Goal: Information Seeking & Learning: Check status

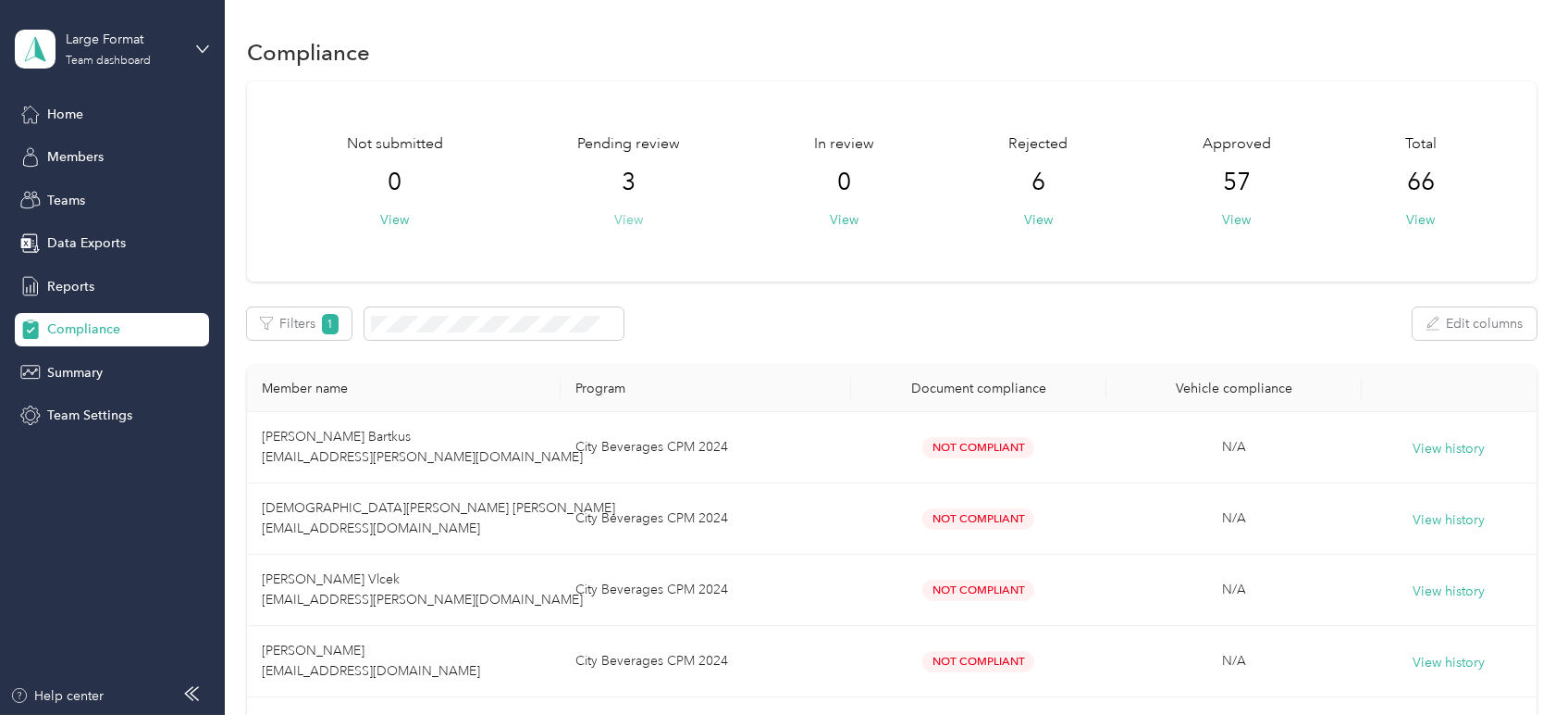
click at [630, 221] on button "View" at bounding box center [628, 220] width 29 height 20
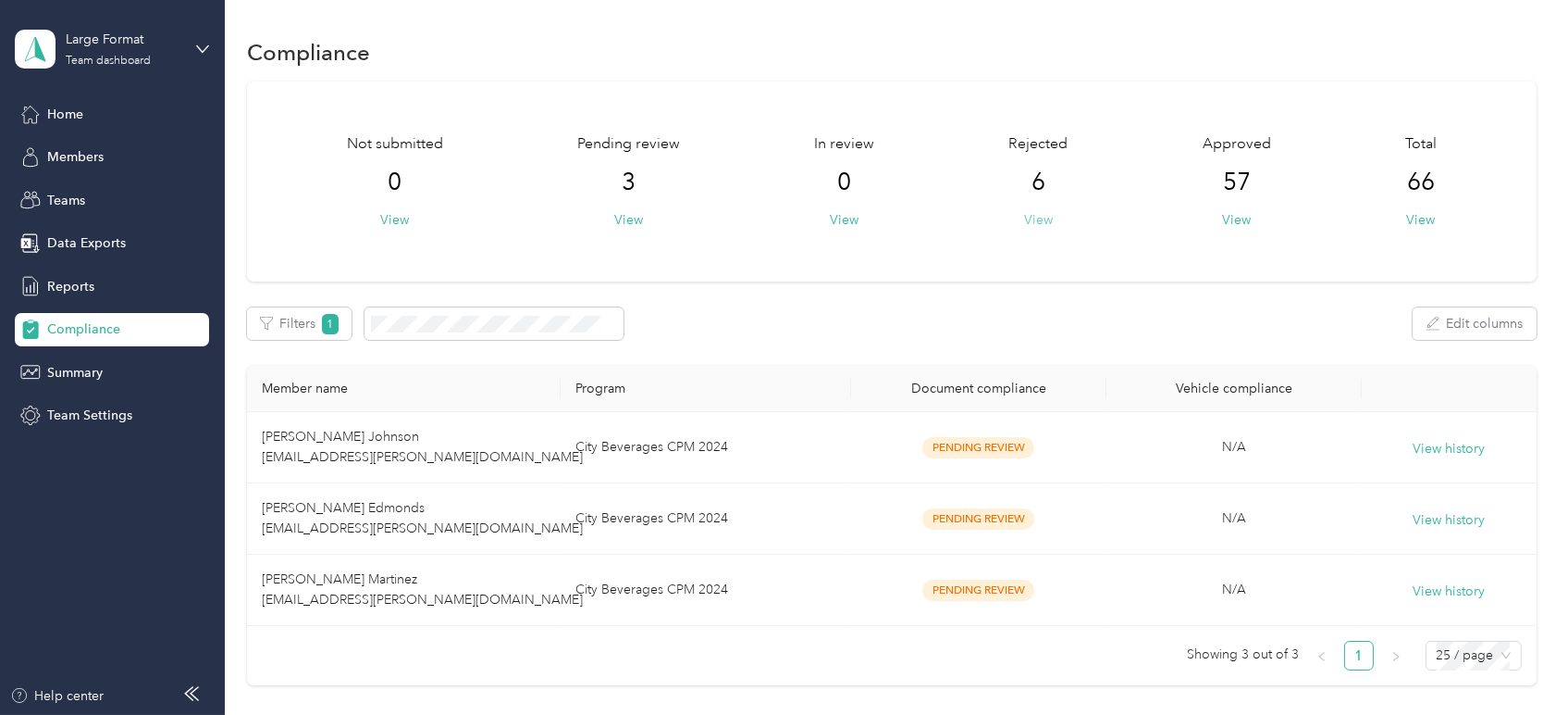
click at [1027, 222] on button "View" at bounding box center [1038, 220] width 29 height 20
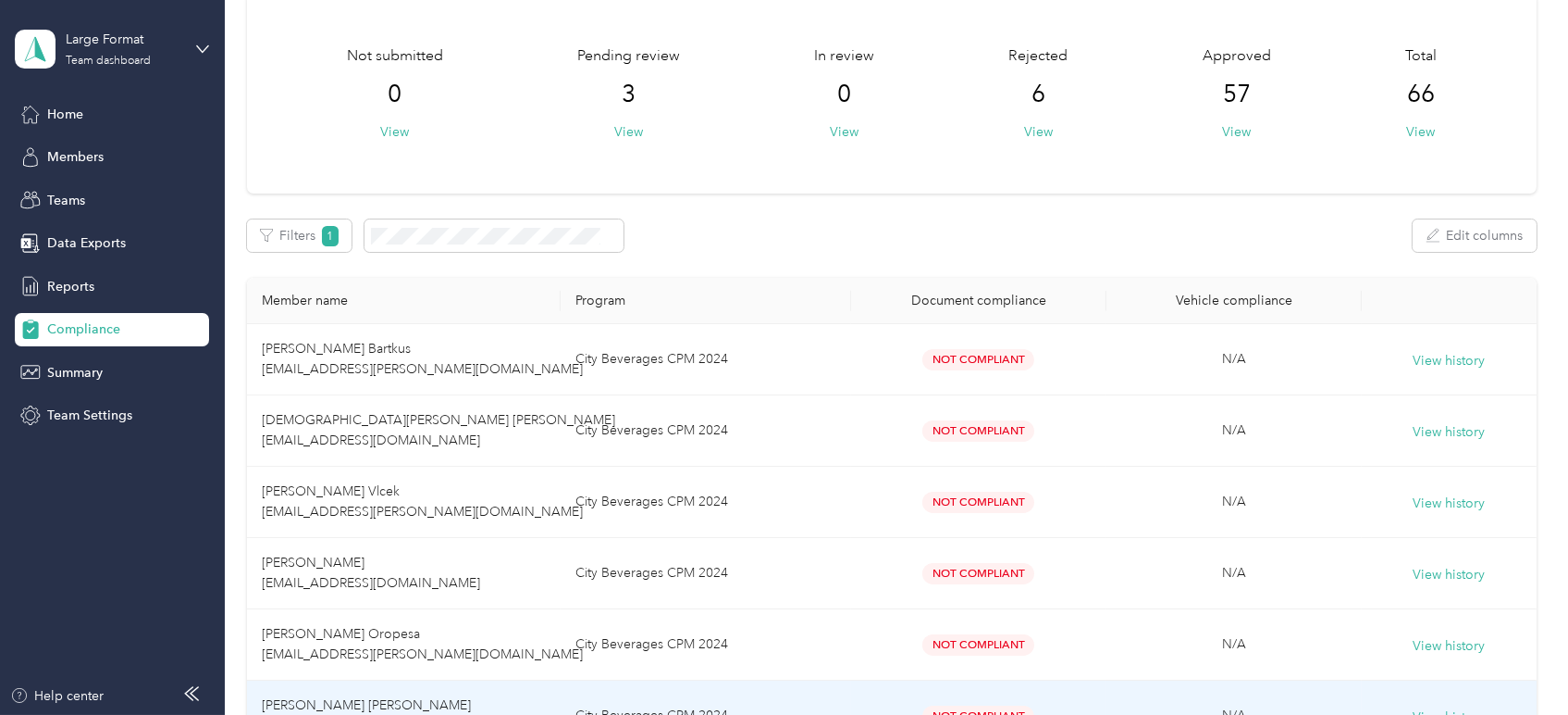
scroll to position [205, 0]
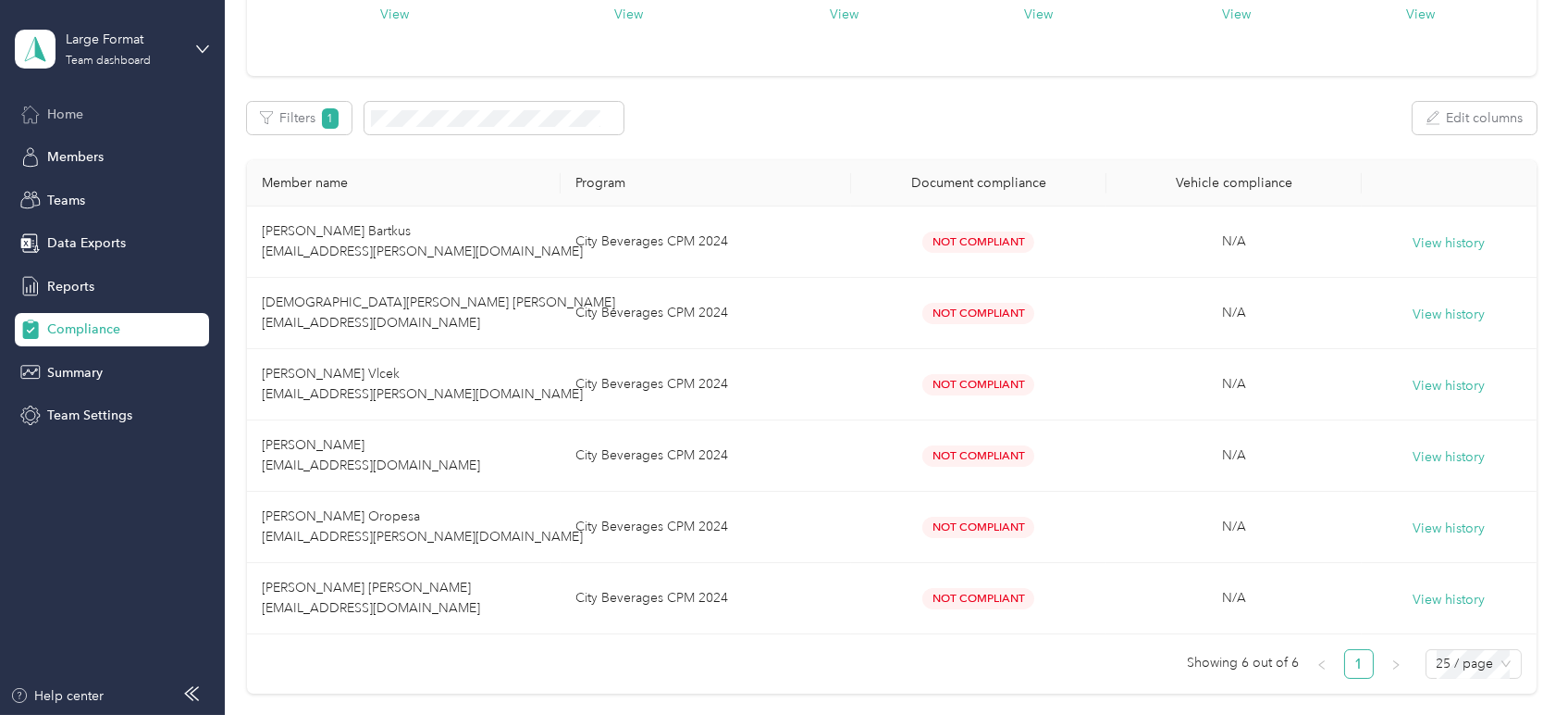
click at [45, 117] on div "Home" at bounding box center [112, 114] width 194 height 34
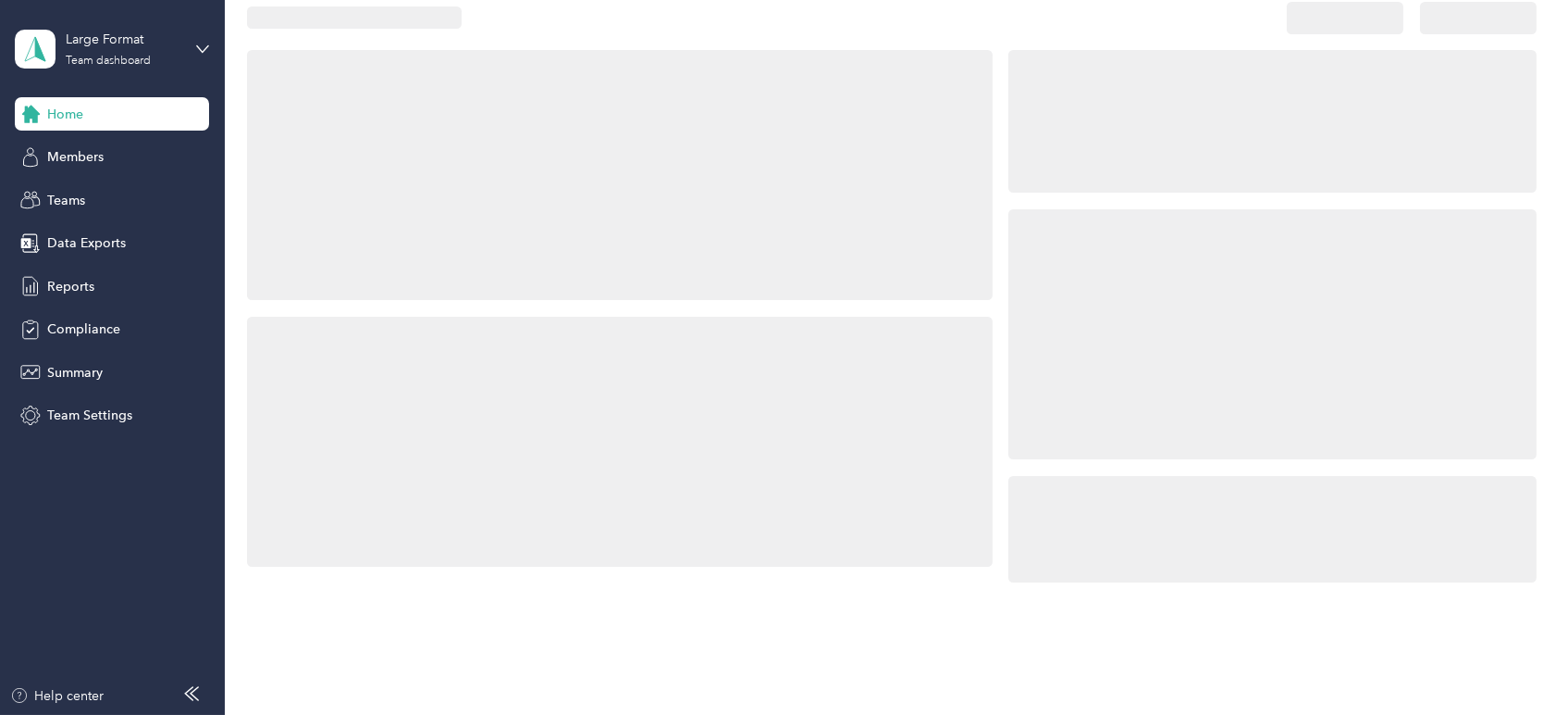
scroll to position [205, 0]
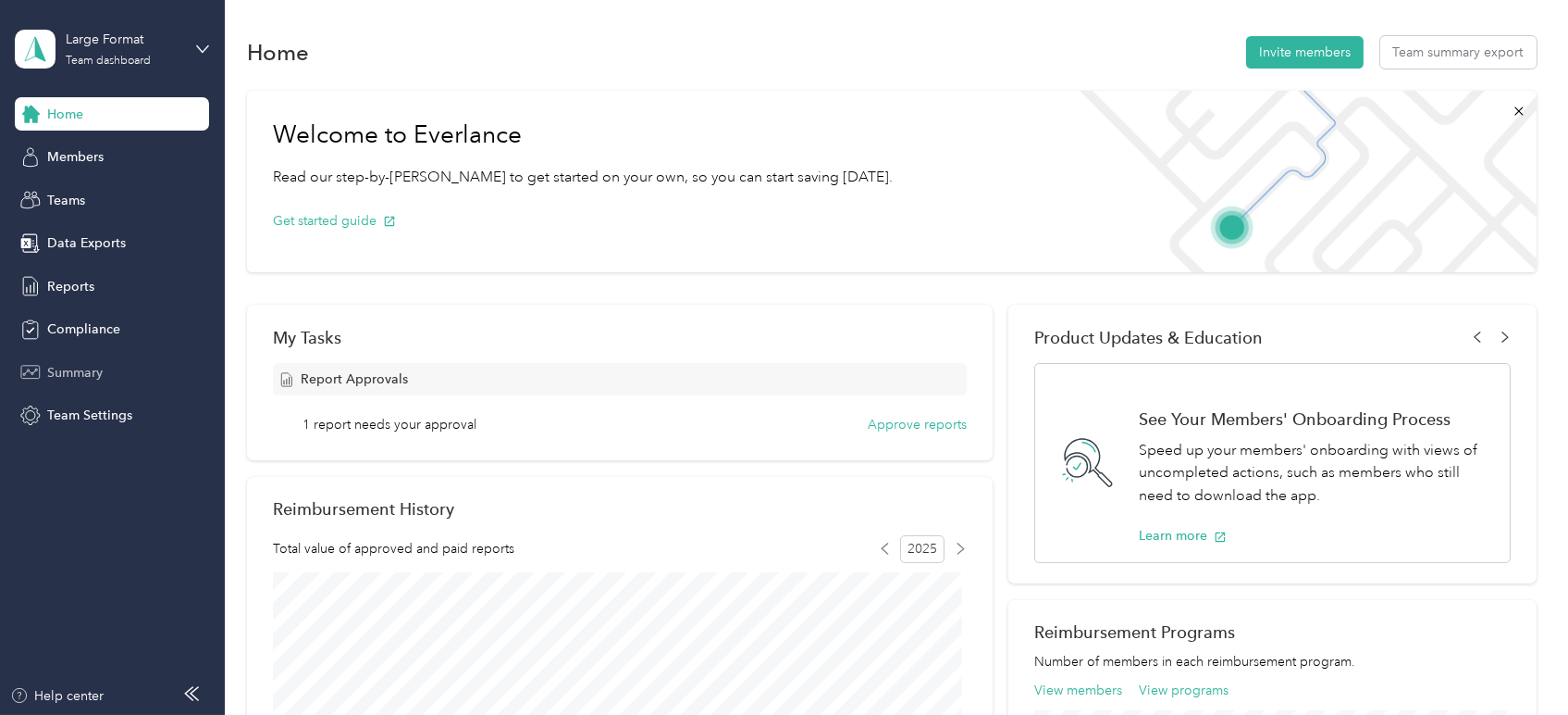
click at [87, 368] on span "Summary" at bounding box center [75, 373] width 56 height 20
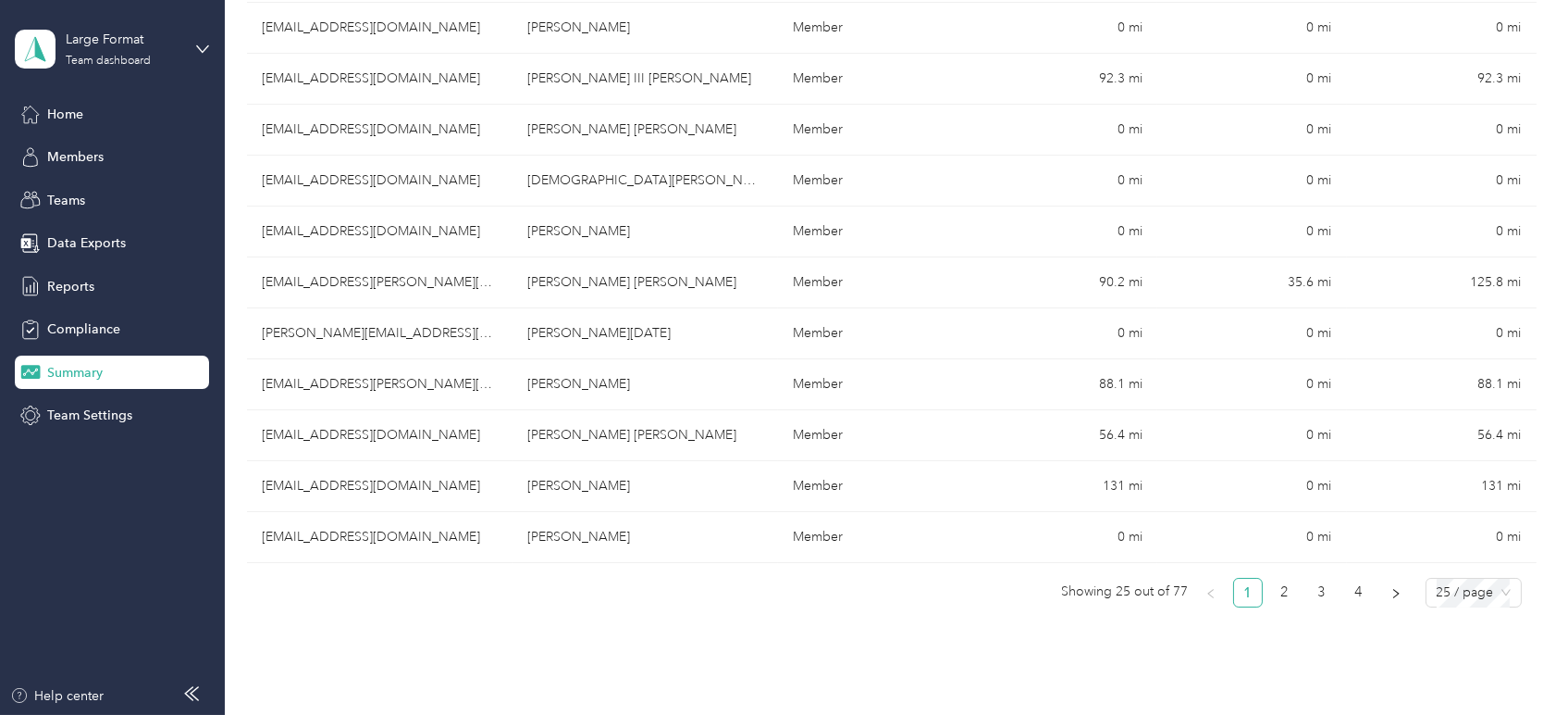
scroll to position [1264, 0]
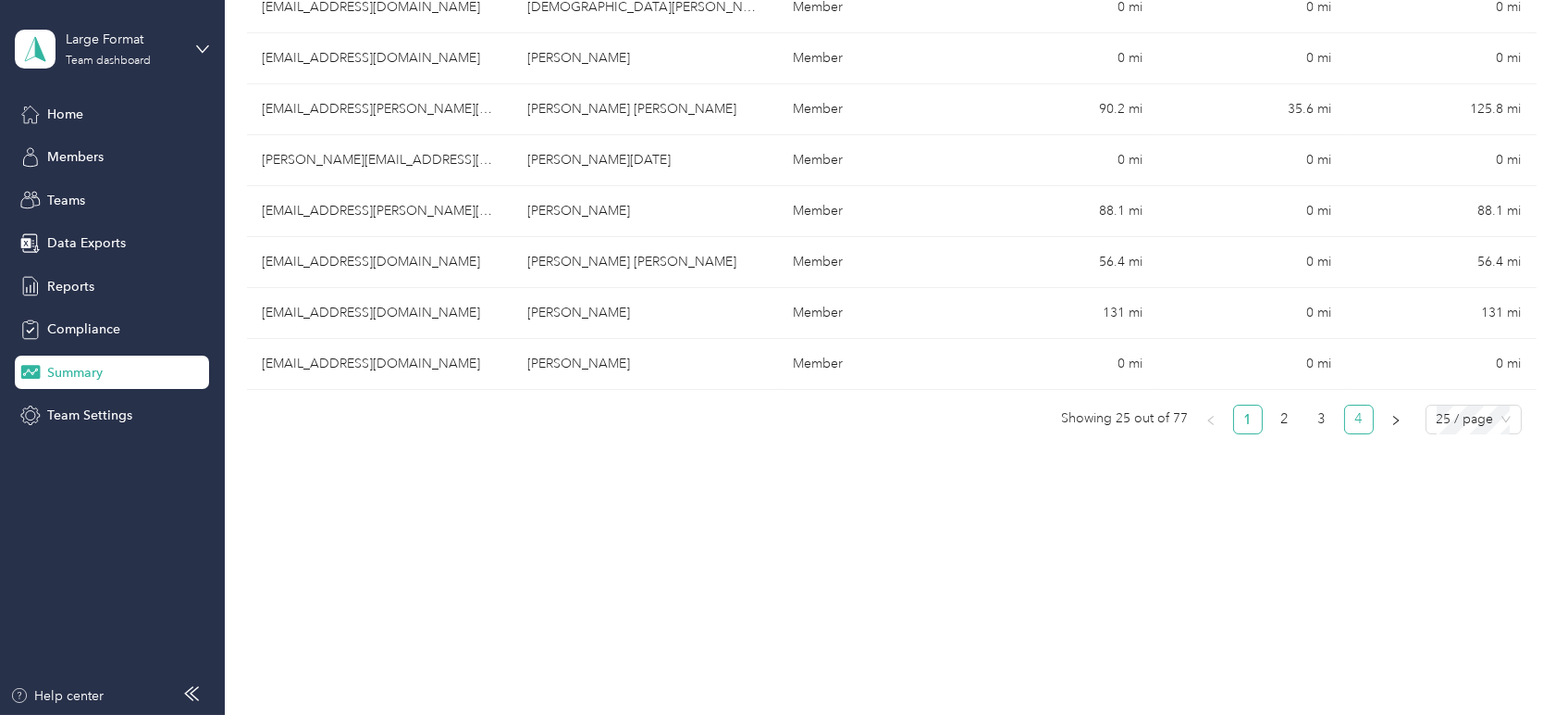
click at [1356, 414] on link "4" at bounding box center [1359, 419] width 28 height 28
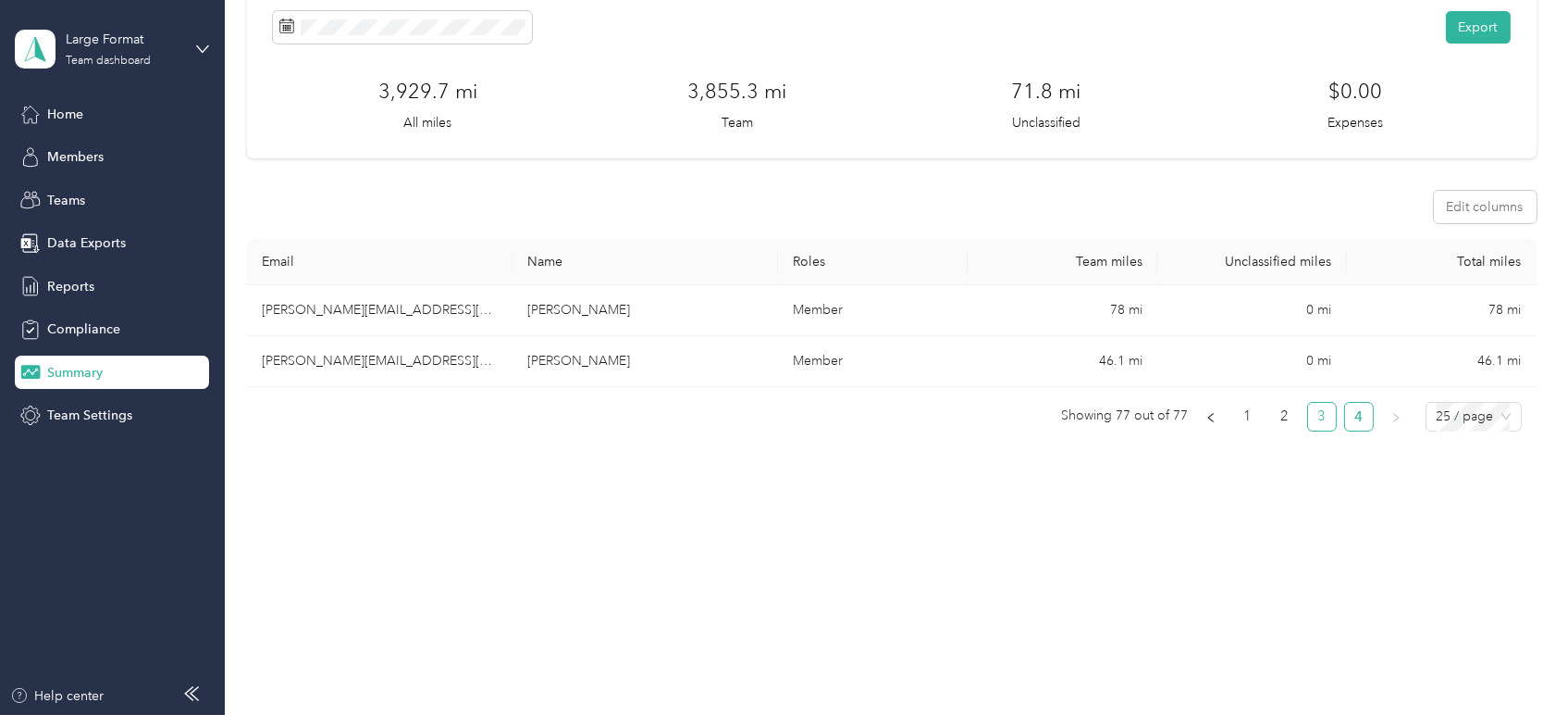
click at [1312, 418] on link "3" at bounding box center [1322, 417] width 28 height 28
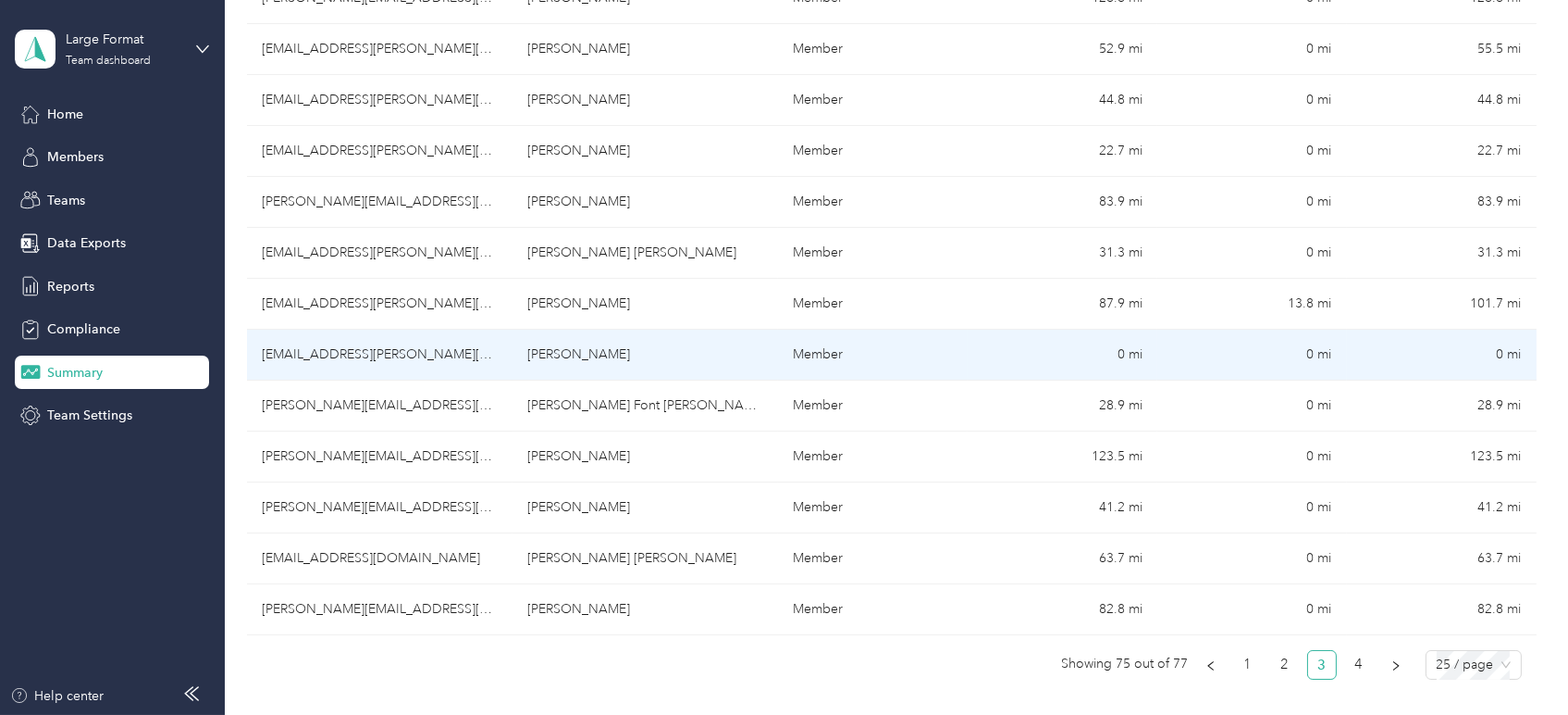
scroll to position [955, 0]
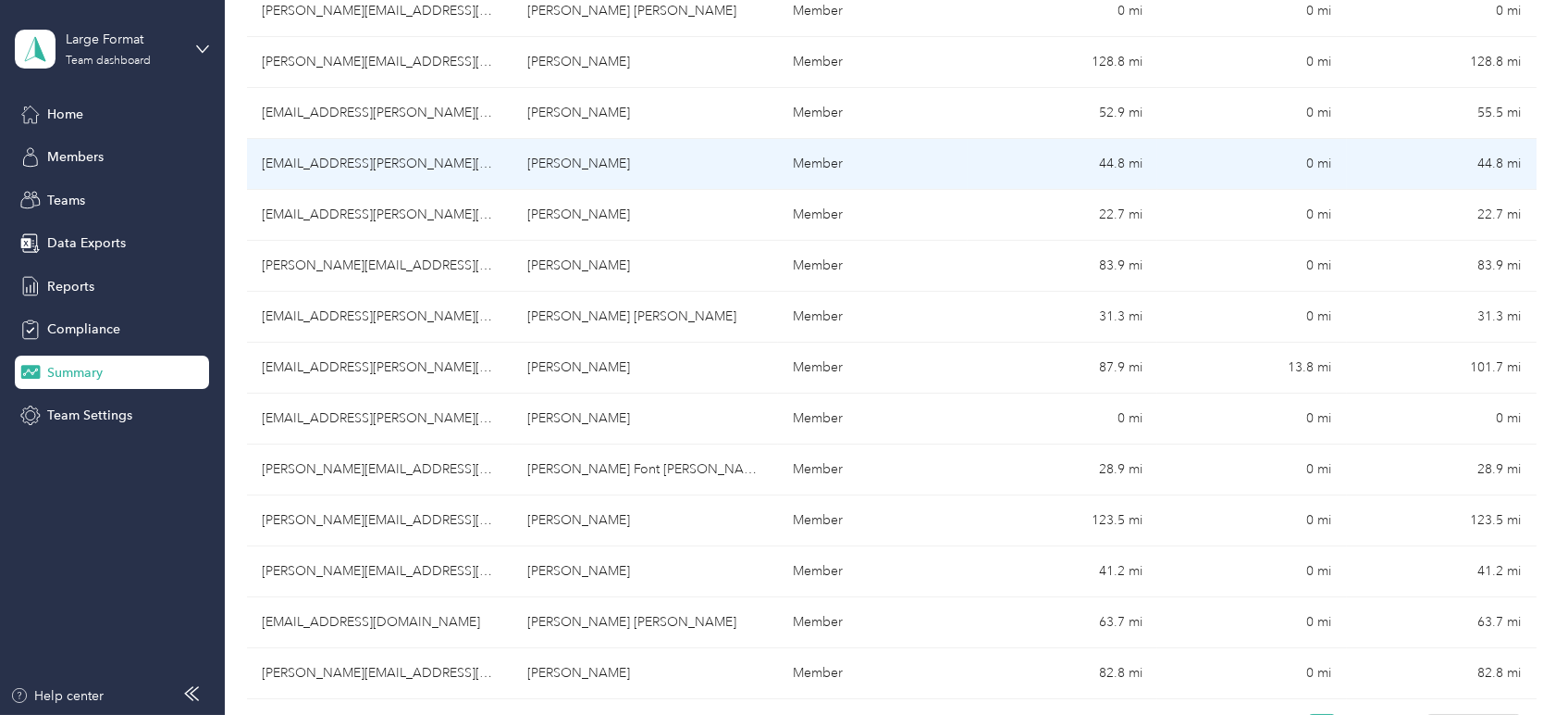
click at [652, 168] on td "Colby R. Nieves" at bounding box center [645, 164] width 266 height 51
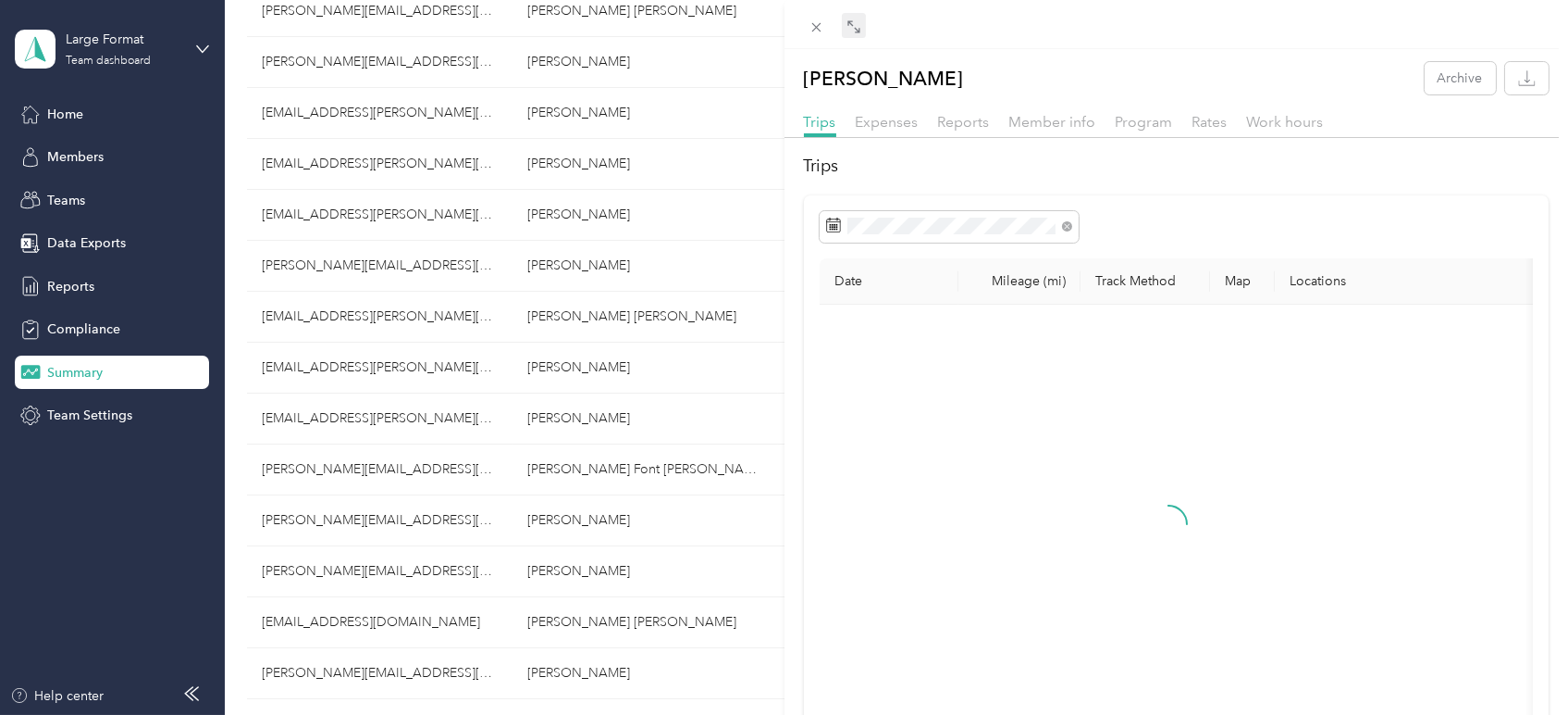
click at [845, 15] on span at bounding box center [853, 26] width 24 height 26
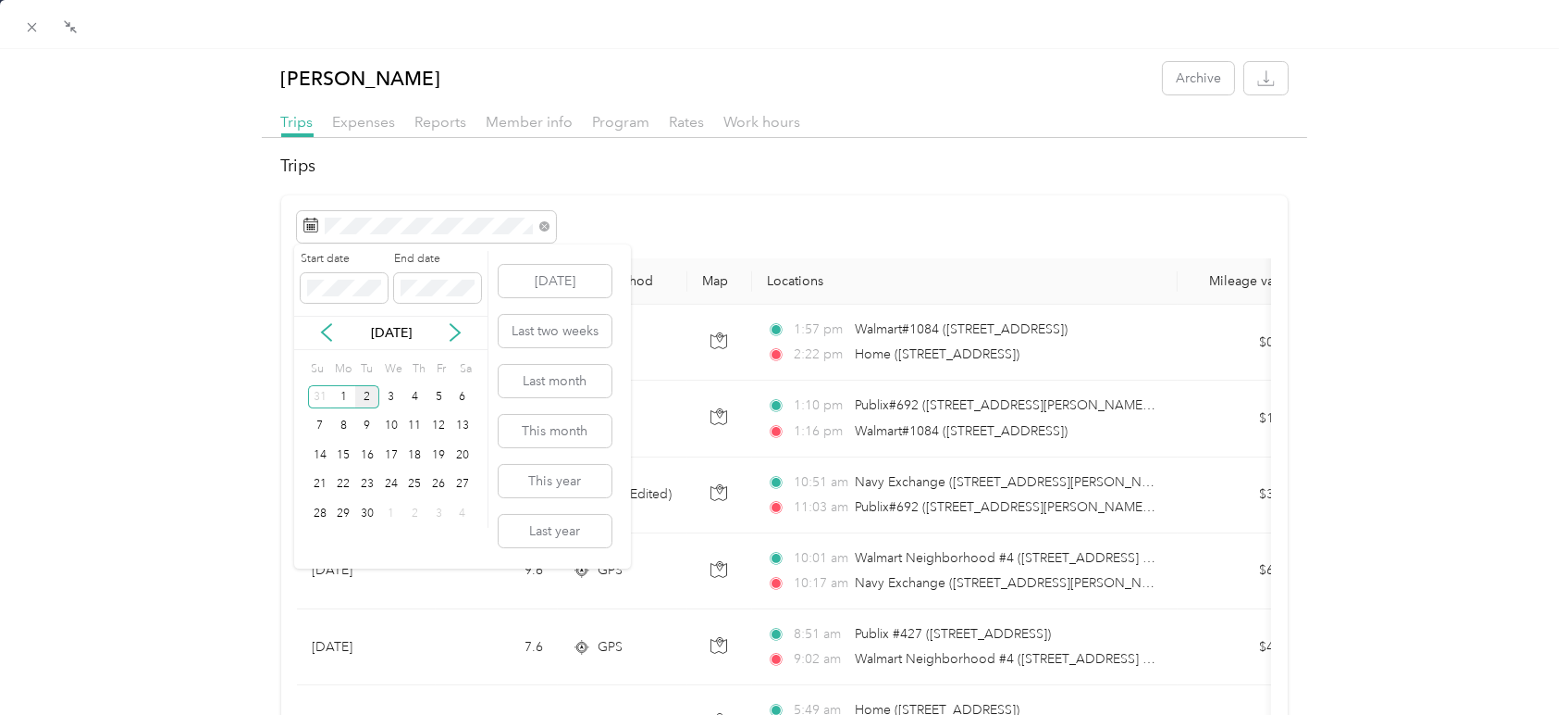
click at [363, 397] on div "2" at bounding box center [367, 396] width 24 height 23
click at [363, 396] on div "2" at bounding box center [367, 396] width 24 height 23
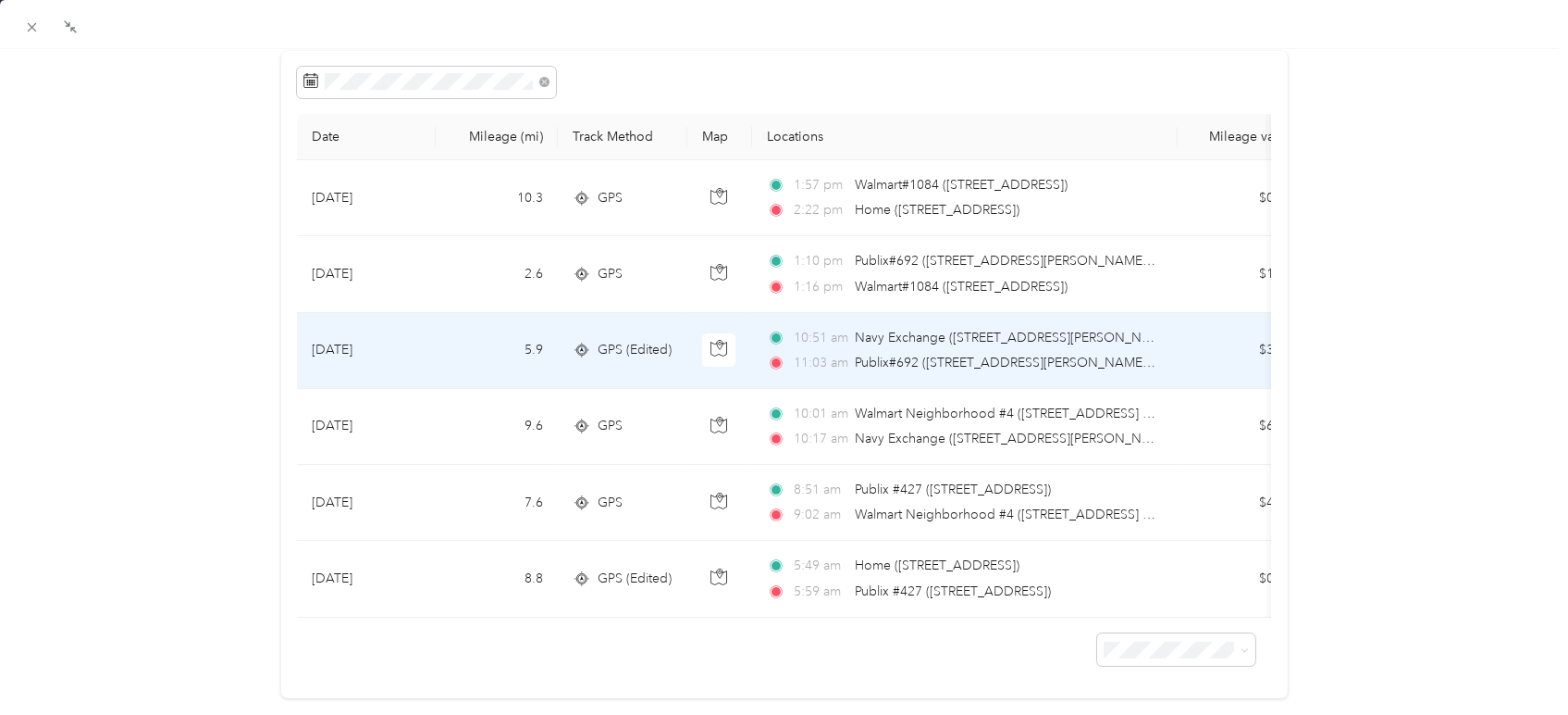
scroll to position [109, 0]
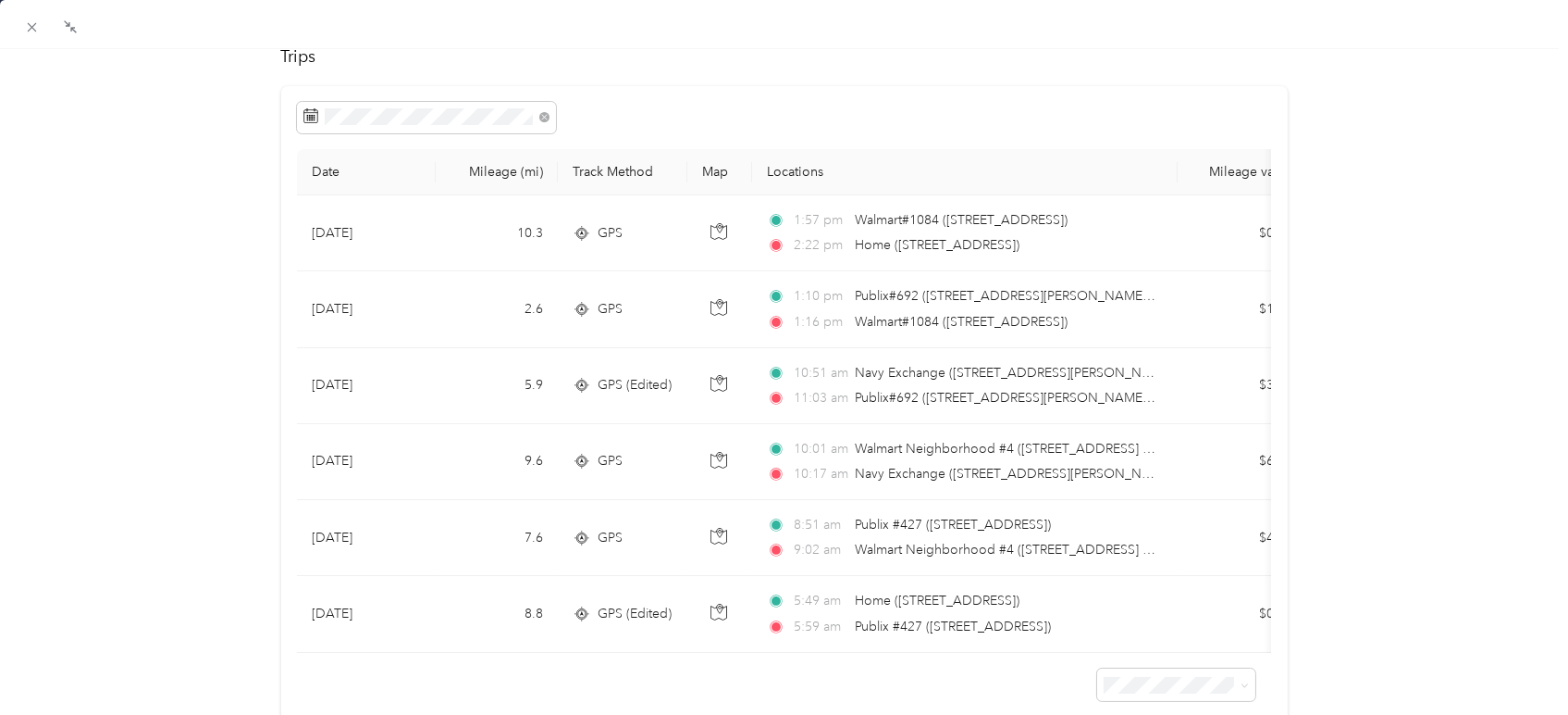
drag, startPoint x: 702, startPoint y: 667, endPoint x: 762, endPoint y: 650, distance: 62.4
click at [754, 672] on div at bounding box center [784, 676] width 974 height 49
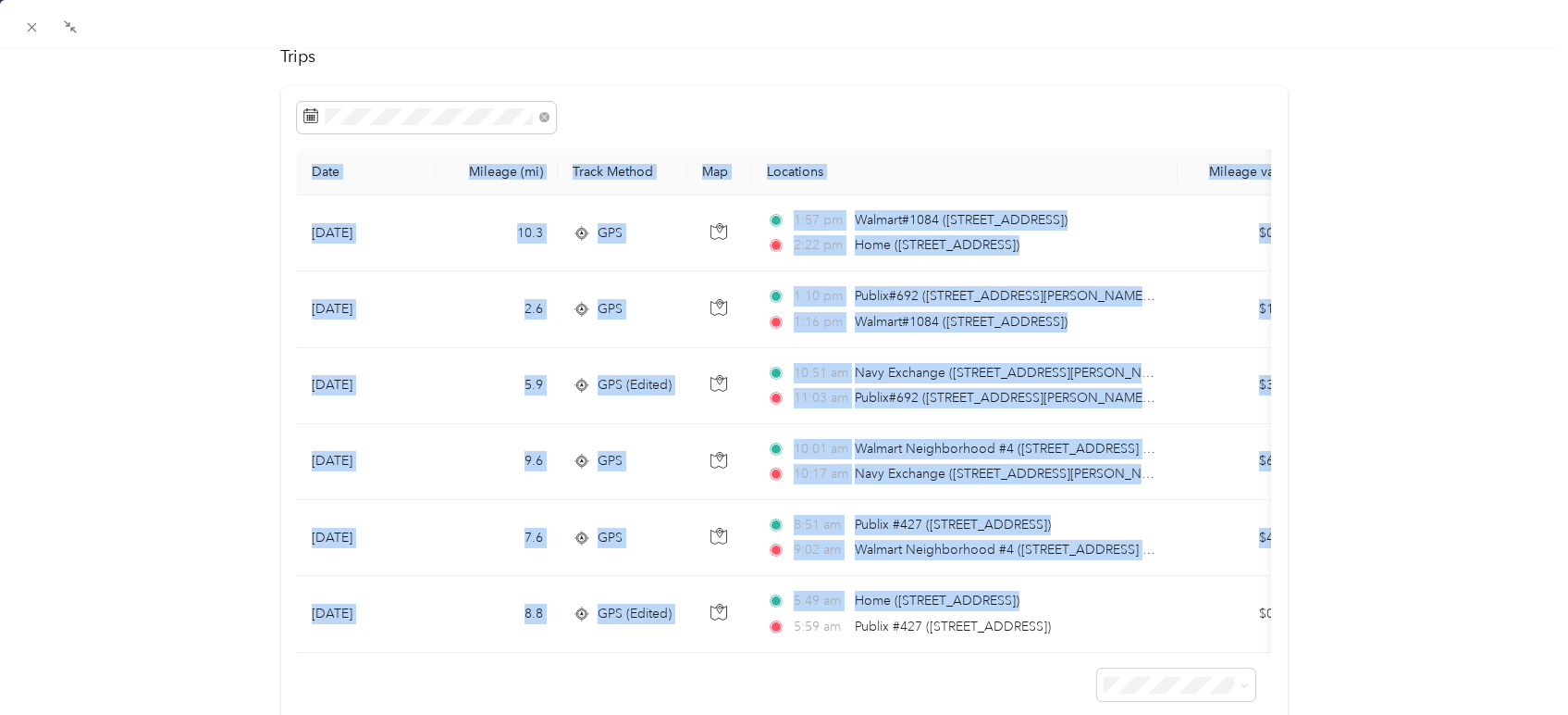
drag, startPoint x: 762, startPoint y: 646, endPoint x: 787, endPoint y: 655, distance: 26.6
click at [787, 653] on div "Date Mileage (mi) Track Method Map Locations Mileage value Purpose Sep 2, 2025 …" at bounding box center [784, 401] width 974 height 504
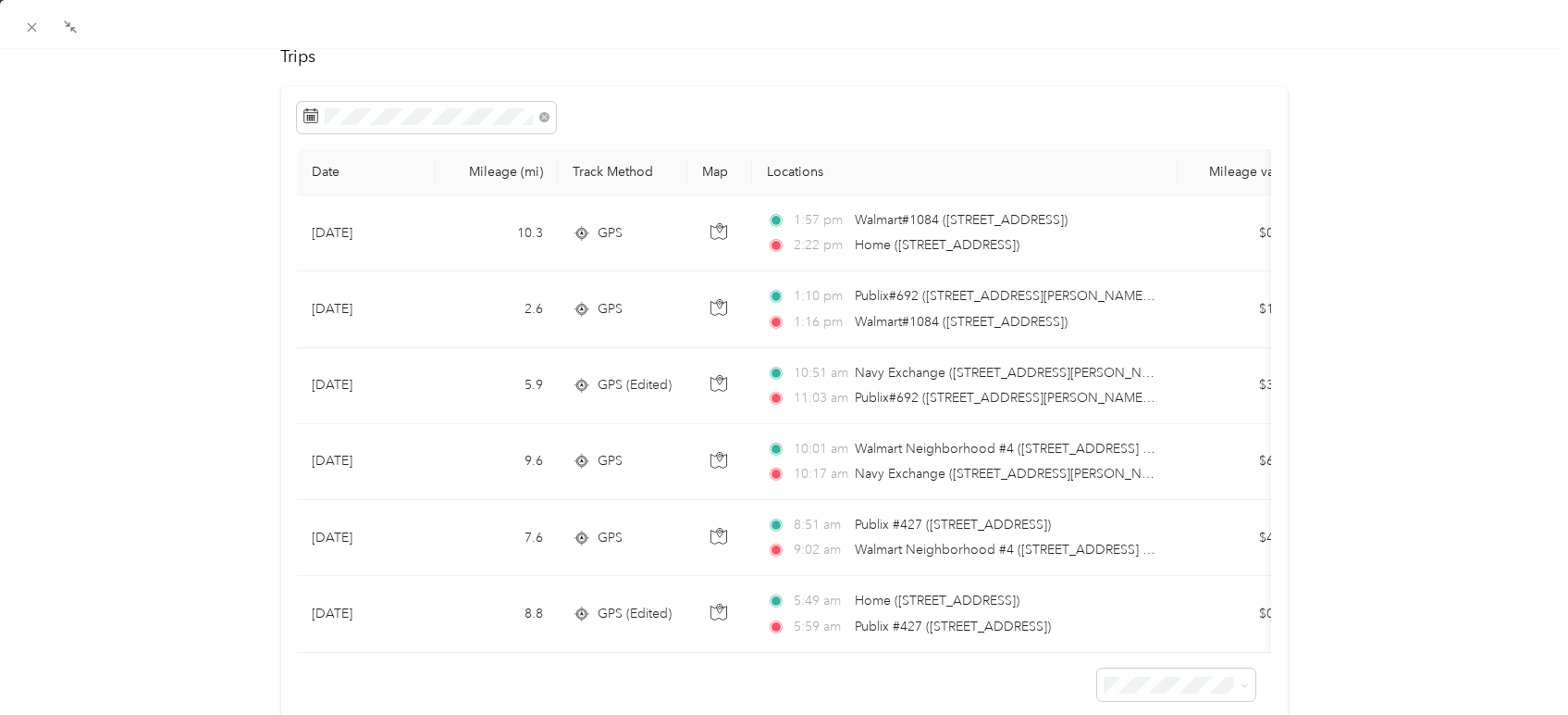
click at [783, 650] on div at bounding box center [777, 357] width 13 height 715
